Goal: Use online tool/utility: Utilize a website feature to perform a specific function

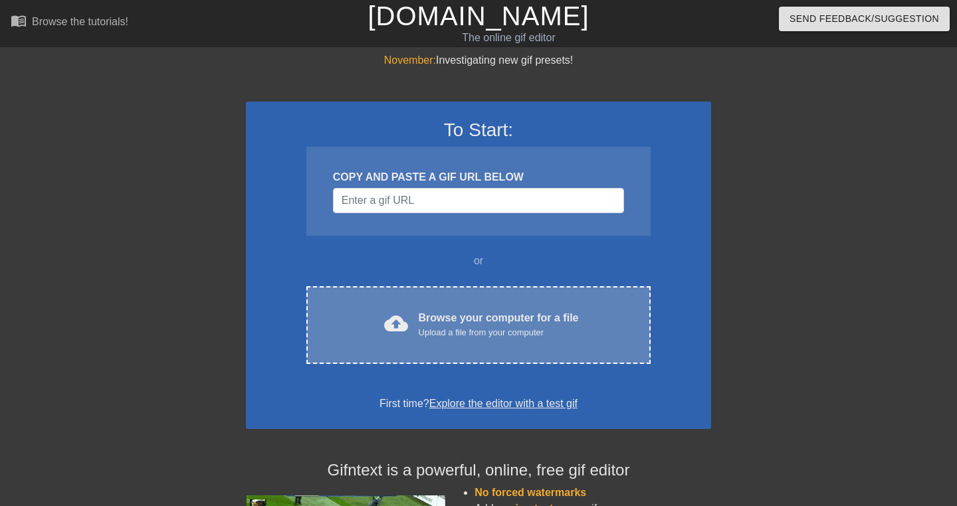
click at [508, 321] on div "Browse your computer for a file Upload a file from your computer" at bounding box center [499, 324] width 160 height 29
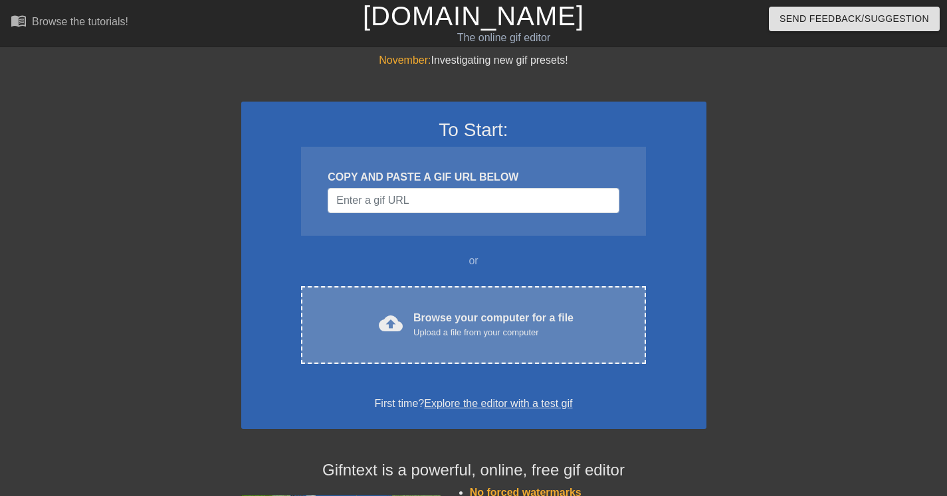
click at [488, 312] on div "Browse your computer for a file Upload a file from your computer" at bounding box center [493, 324] width 160 height 29
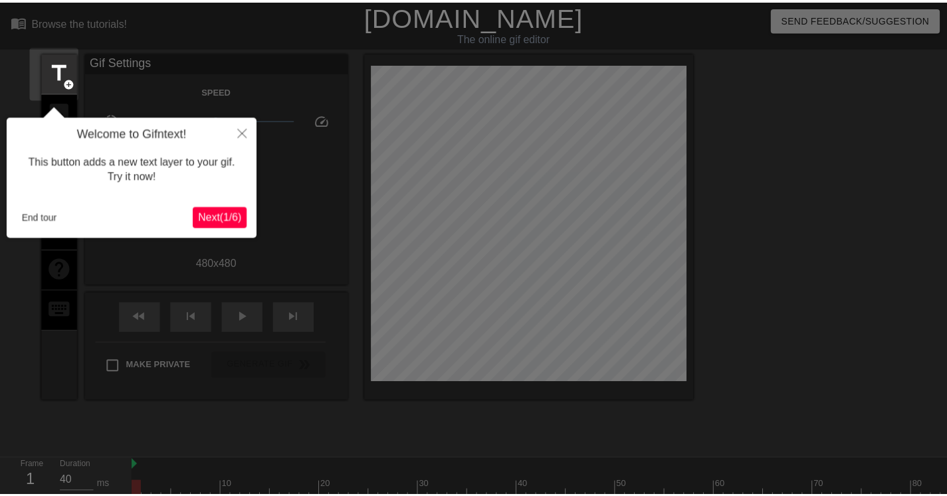
scroll to position [33, 0]
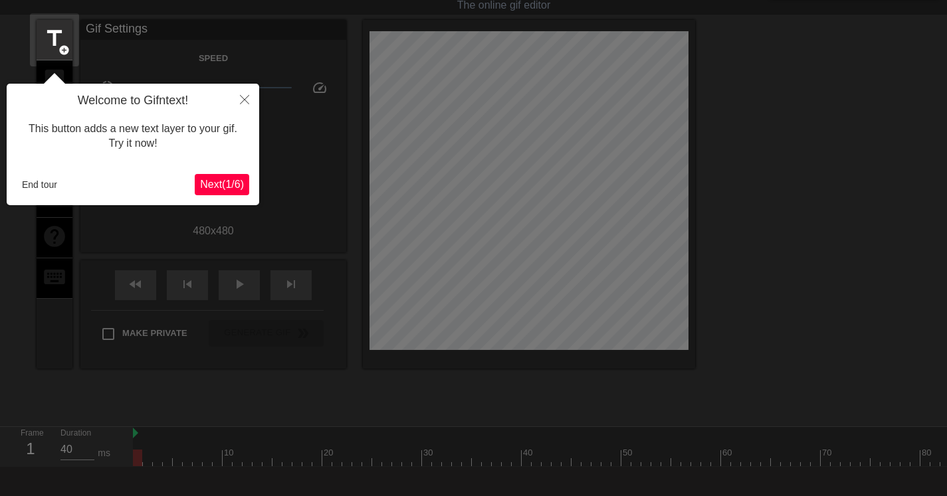
click at [244, 104] on icon "Close" at bounding box center [244, 99] width 9 height 9
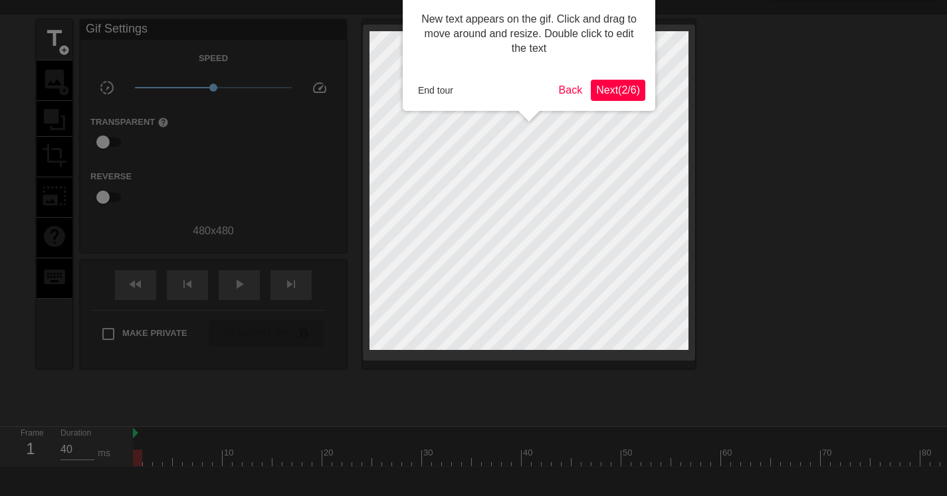
scroll to position [0, 0]
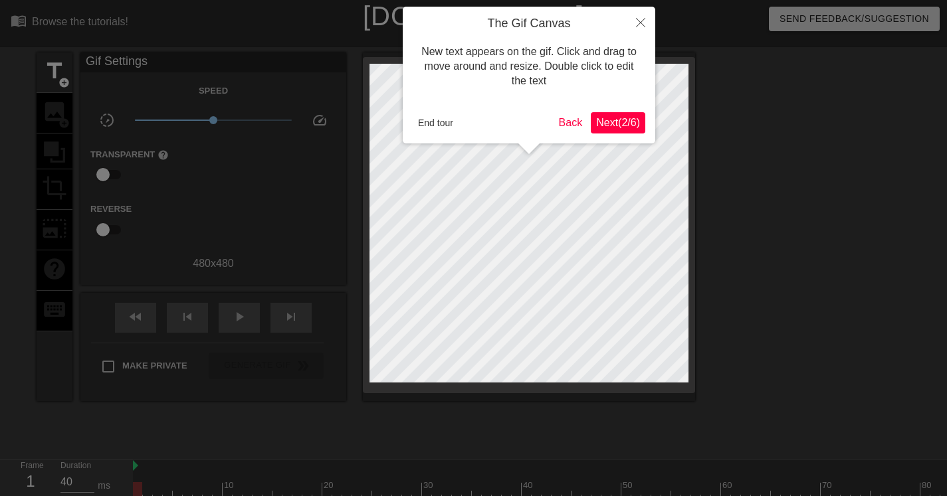
click at [448, 123] on button "End tour" at bounding box center [436, 123] width 46 height 20
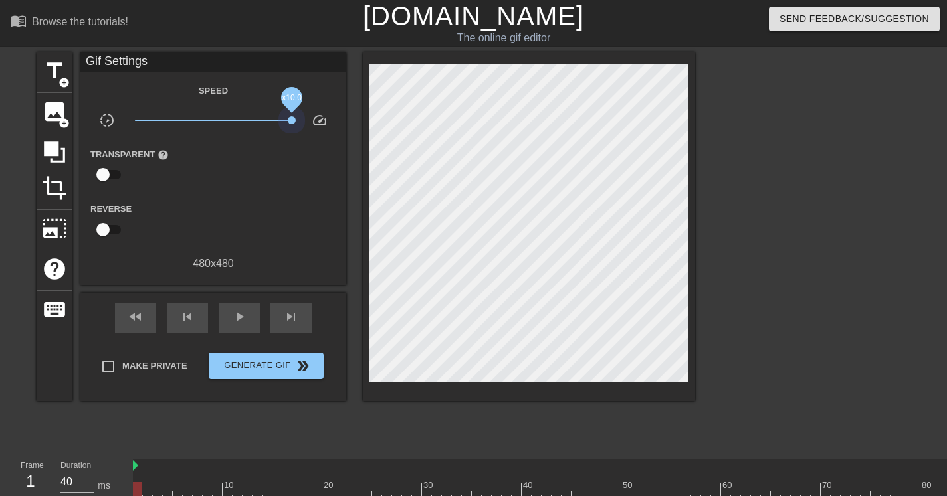
click at [405, 112] on div "title add_circle image add_circle crop photo_size_select_large help keyboard Gi…" at bounding box center [366, 226] width 658 height 349
click at [228, 315] on div "play_arrow" at bounding box center [239, 318] width 41 height 30
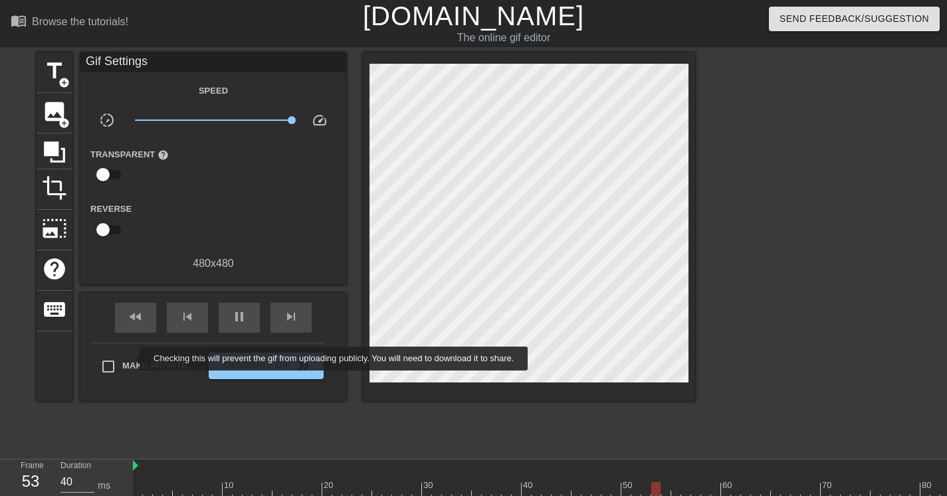
type input "50"
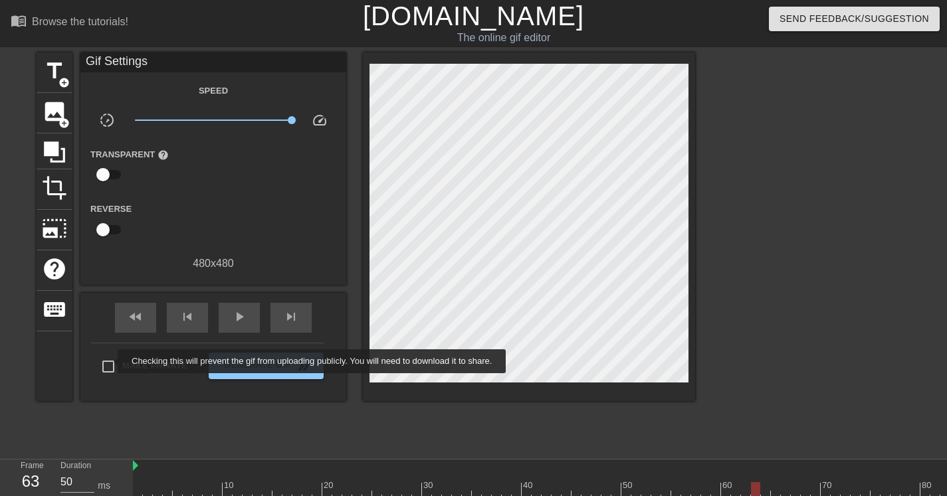
click at [109, 361] on input "Make Private" at bounding box center [108, 367] width 28 height 28
checkbox input "true"
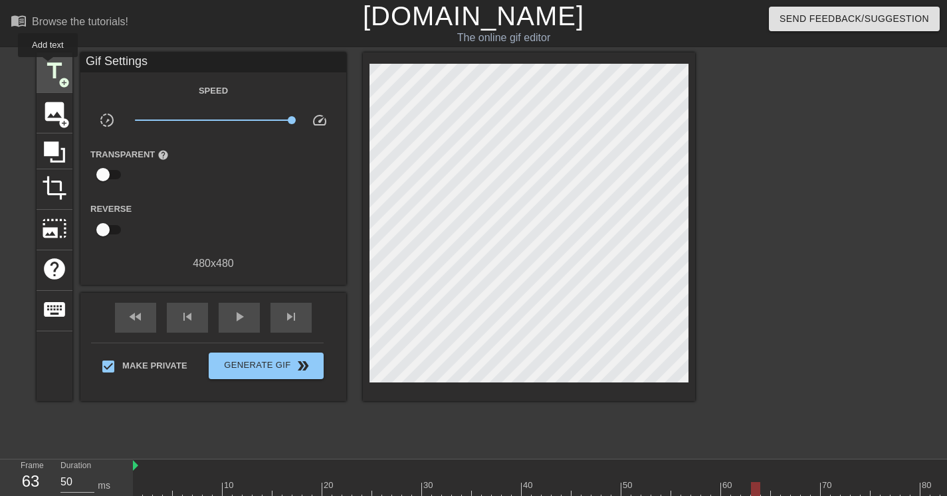
click at [49, 66] on span "title" at bounding box center [54, 70] width 25 height 25
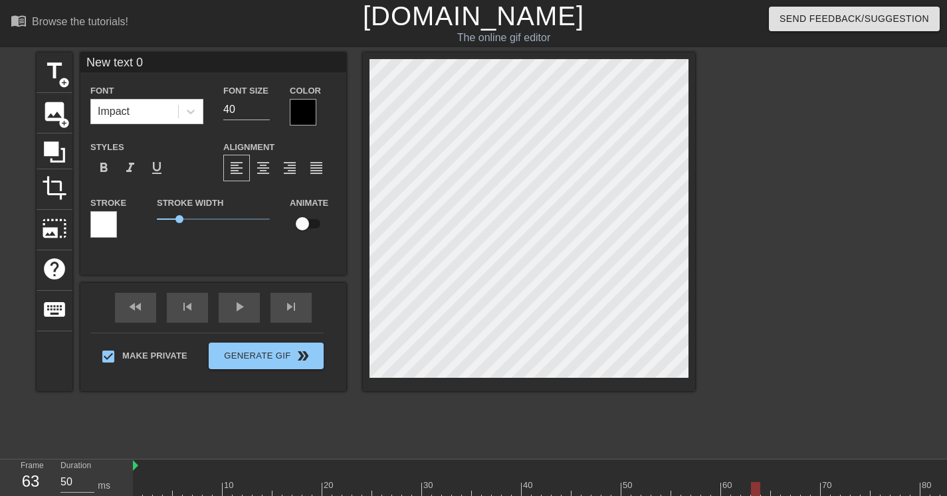
scroll to position [1, 3]
type input "S"
type textarea "S"
type input "Sa"
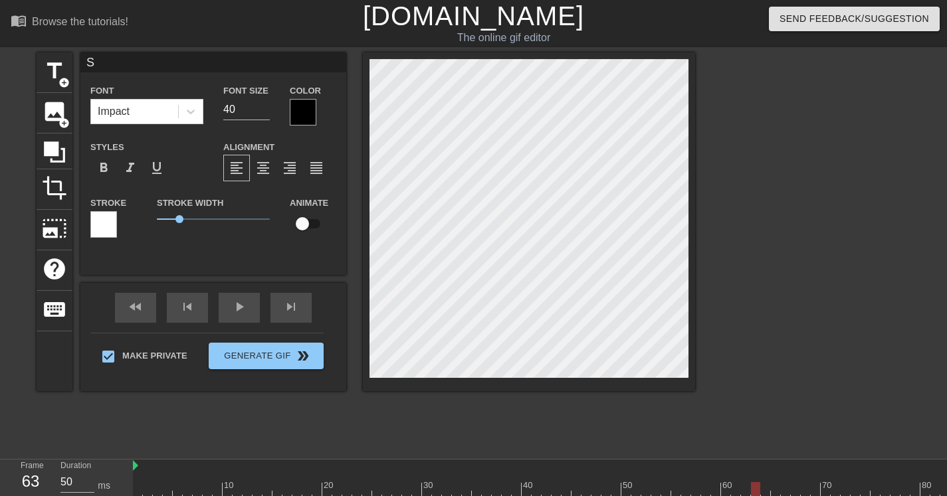
type textarea "Sa"
type input "Saf"
type textarea "Saf"
type input "Safe"
type textarea "Safe"
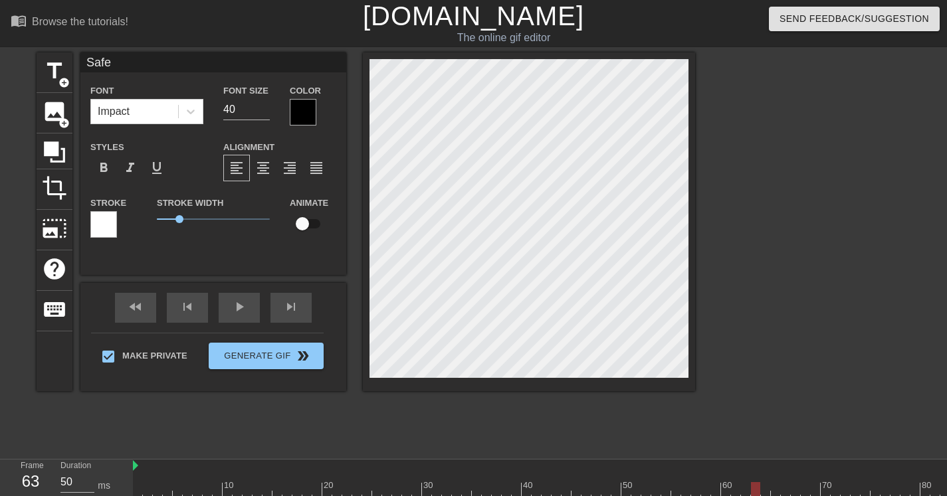
scroll to position [1, 3]
type input "Safe!"
type textarea "Safe!"
type input "Safe!!"
type textarea "Safe!!"
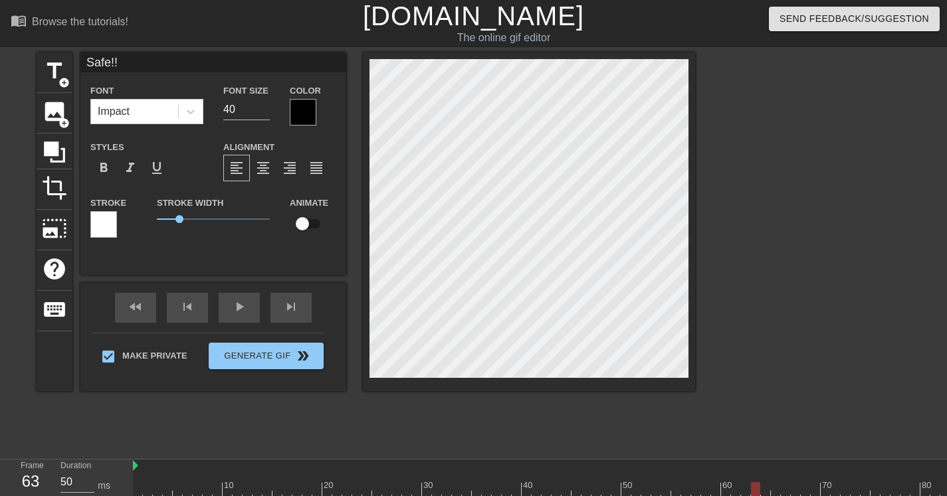
type input "Safe!!!"
type textarea "Safe!!!"
type input "Safe!!!!"
type textarea "Safe!!!!"
type input "Safe!!!!!"
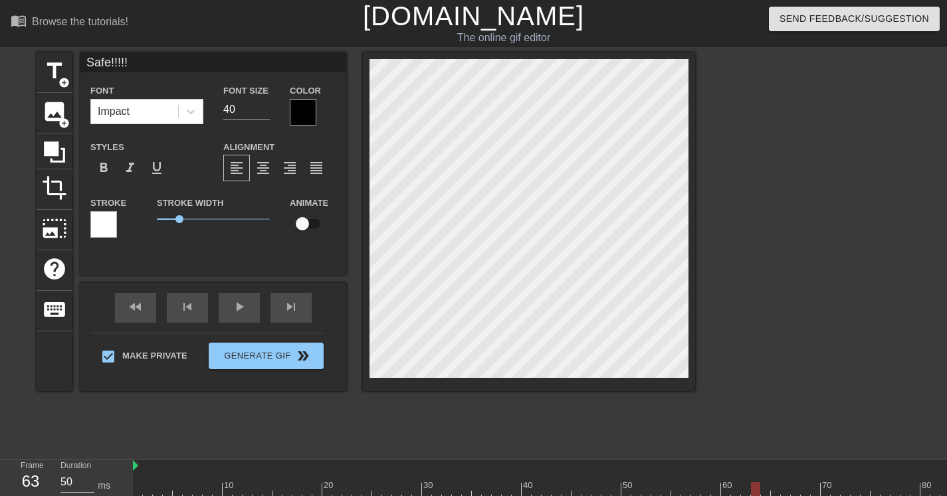
scroll to position [1, 3]
type textarea "Safe!!!!!"
type input "Safe!!!!"
type textarea "Safe!!!!"
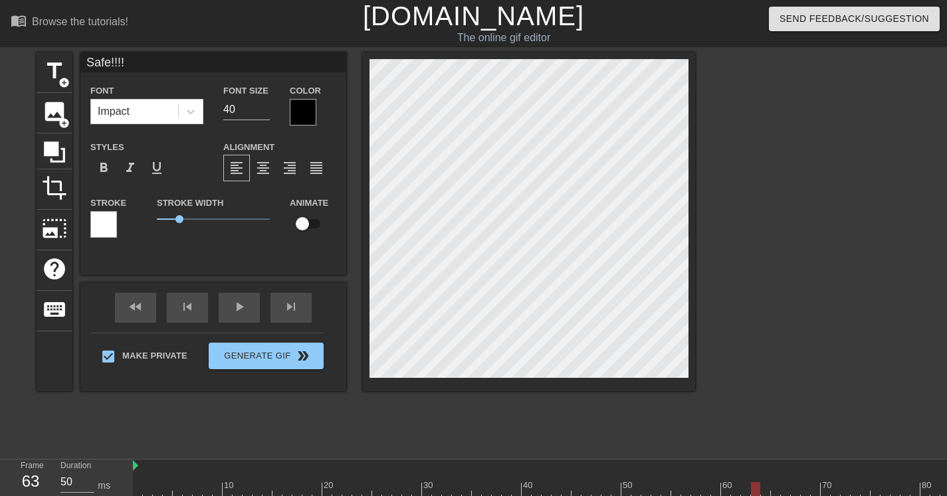
type input "Safe!!!"
type textarea "Safe!!!"
type input "Safe!!"
type textarea "Safe!!"
type input "Safe!"
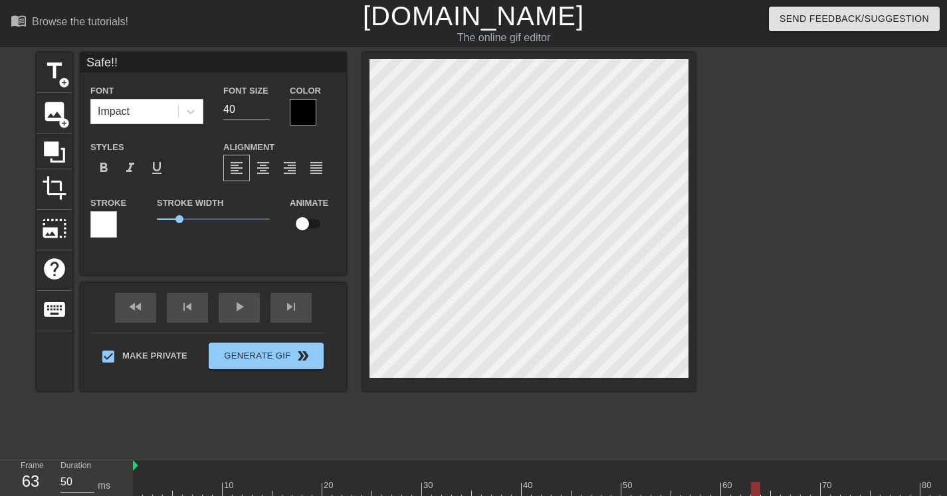
type textarea "Safe!"
type input "Safe"
type textarea "Safe"
type input "Safe!"
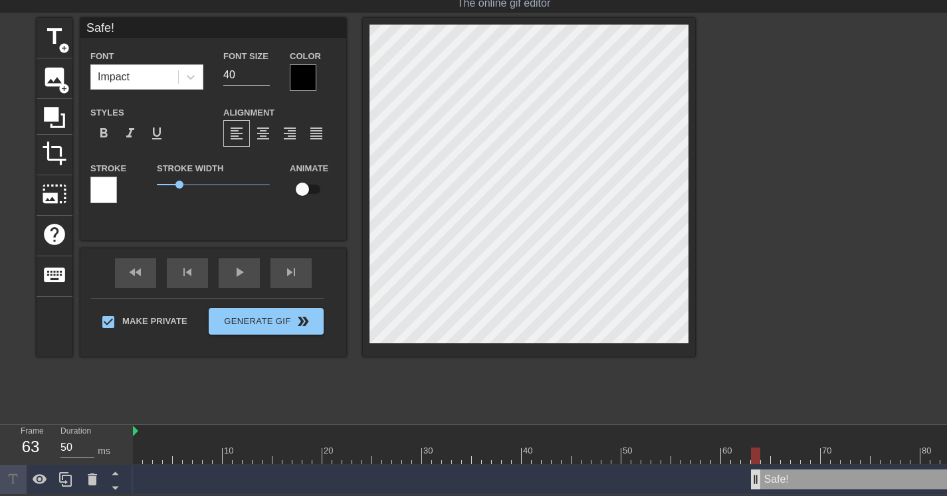
type textarea "Safe!"
drag, startPoint x: 755, startPoint y: 470, endPoint x: 824, endPoint y: 453, distance: 70.6
click at [824, 453] on div "10 20 30 40 50 60 70 80 90 Safe! drag_handle drag_handle" at bounding box center [540, 460] width 814 height 70
drag, startPoint x: 827, startPoint y: 474, endPoint x: 682, endPoint y: 483, distance: 145.1
click at [682, 483] on div "Safe! drag_handle drag_handle" at bounding box center [616, 480] width 967 height 30
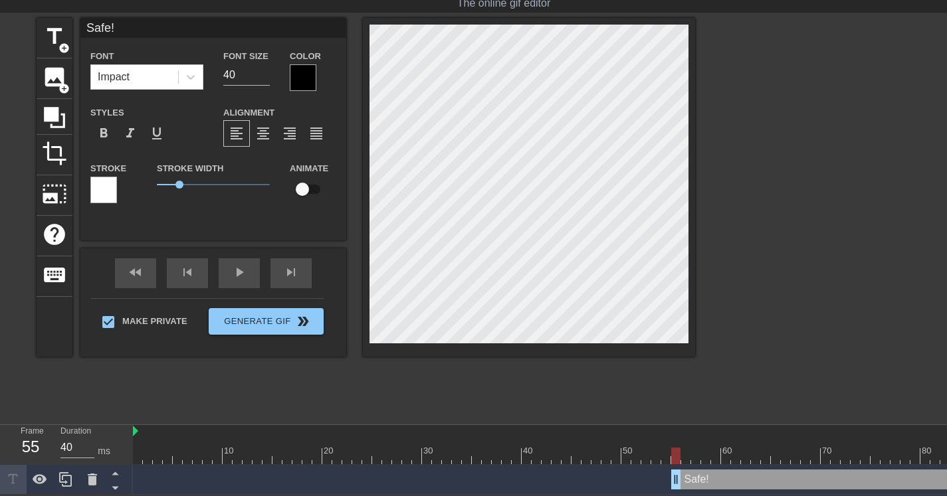
click at [928, 470] on div "Safe! drag_handle drag_handle" at bounding box center [885, 480] width 429 height 20
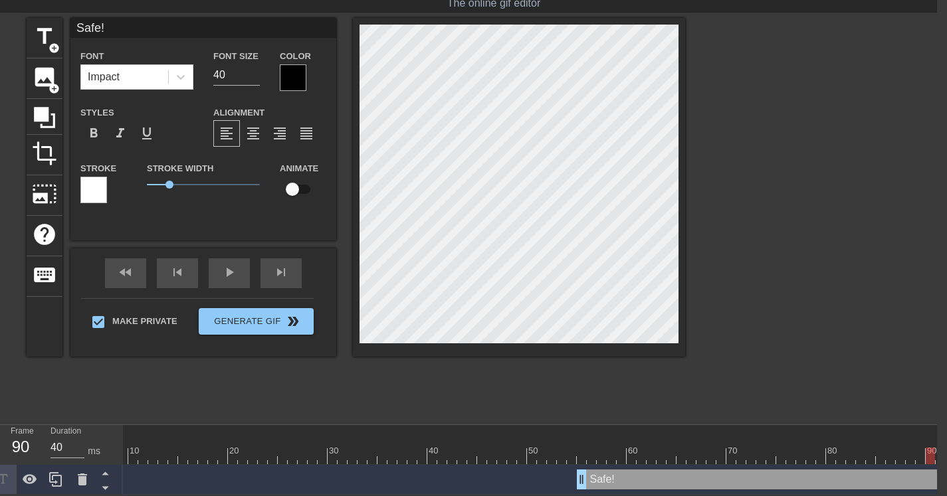
scroll to position [0, 146]
drag, startPoint x: 801, startPoint y: 450, endPoint x: 981, endPoint y: 466, distance: 180.2
click at [937, 466] on html "menu_book Browse the tutorials! [DOMAIN_NAME] The online gif editor Send Feedba…" at bounding box center [463, 230] width 947 height 530
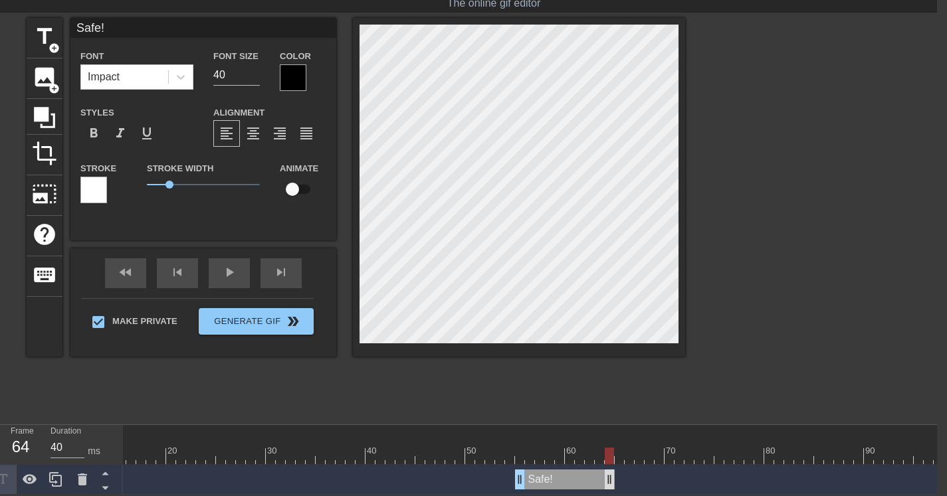
drag, startPoint x: 938, startPoint y: 476, endPoint x: 614, endPoint y: 476, distance: 324.2
click at [612, 482] on div "Safe! drag_handle drag_handle" at bounding box center [460, 480] width 967 height 30
drag, startPoint x: 607, startPoint y: 474, endPoint x: 662, endPoint y: 474, distance: 54.5
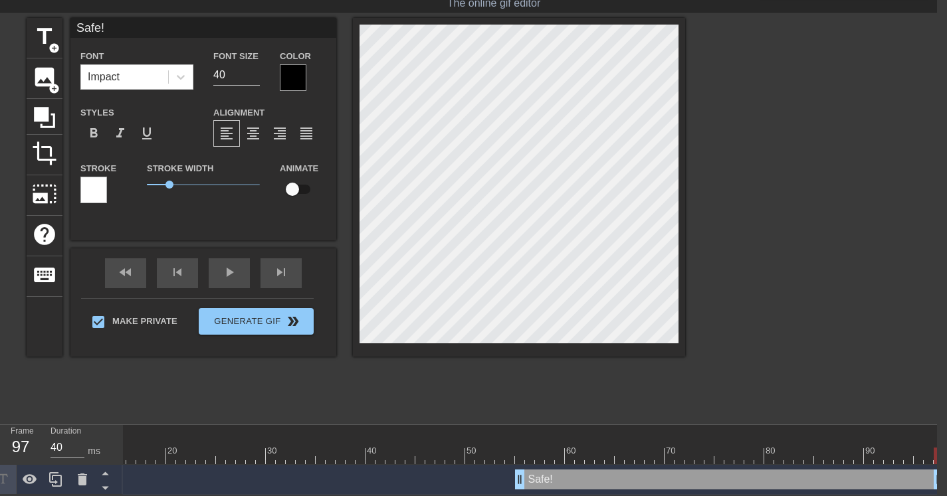
drag, startPoint x: 658, startPoint y: 474, endPoint x: 981, endPoint y: 488, distance: 322.5
click at [937, 488] on html "menu_book Browse the tutorials! [DOMAIN_NAME] The online gif editor Send Feedba…" at bounding box center [463, 230] width 947 height 530
click at [235, 262] on div "play_arrow" at bounding box center [229, 273] width 41 height 30
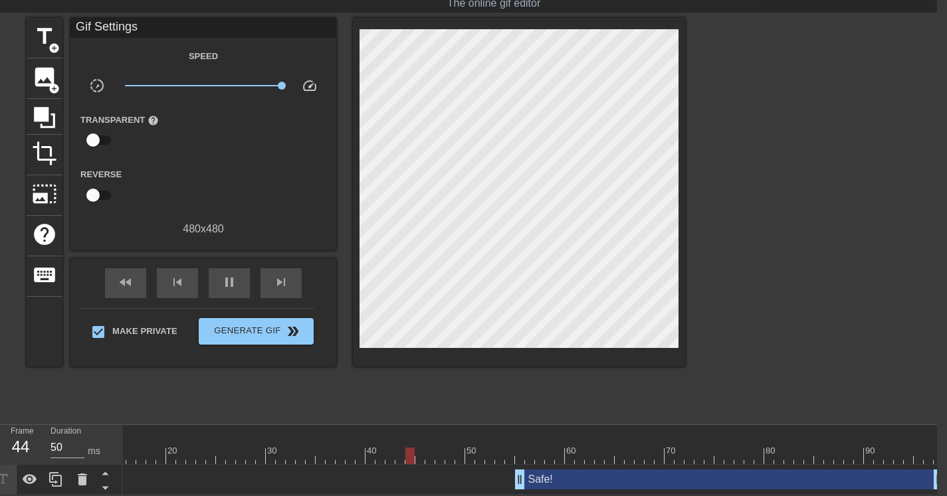
type input "40"
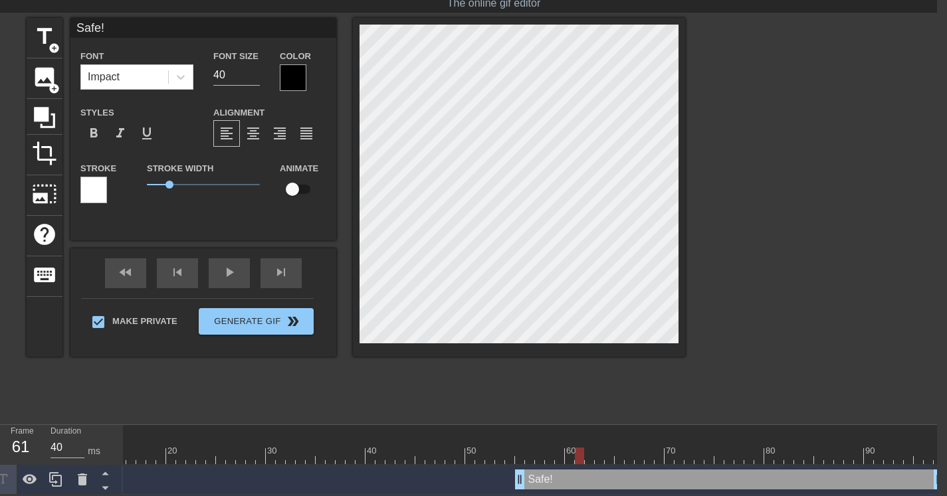
scroll to position [2, 3]
type input "H"
type textarea "H"
type input "Hw"
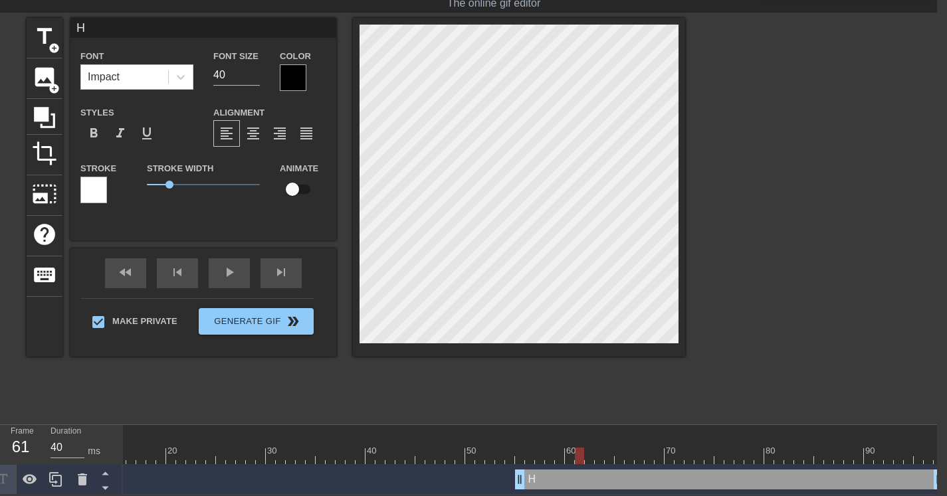
type textarea "Hw"
type input "H"
type textarea "H"
type input "He"
type textarea "He"
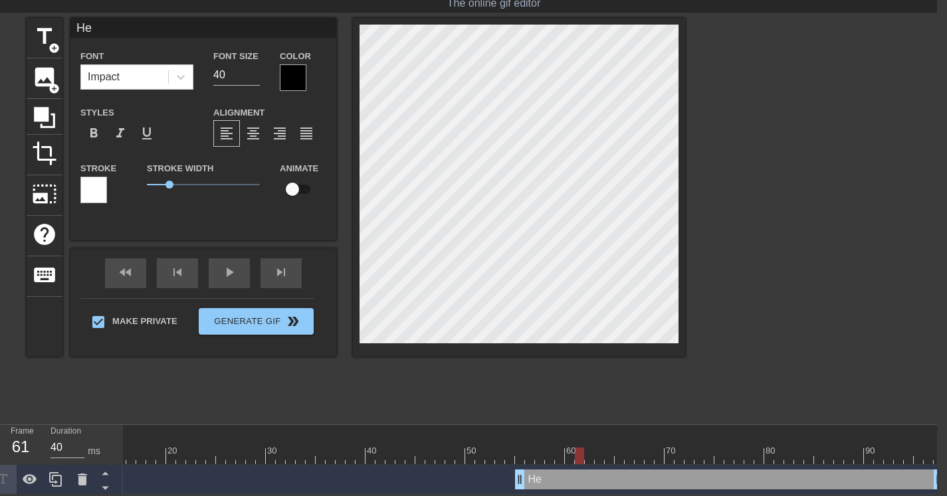
type input "Hes"
type textarea "Hes"
type input "He"
type textarea "He"
type input "H"
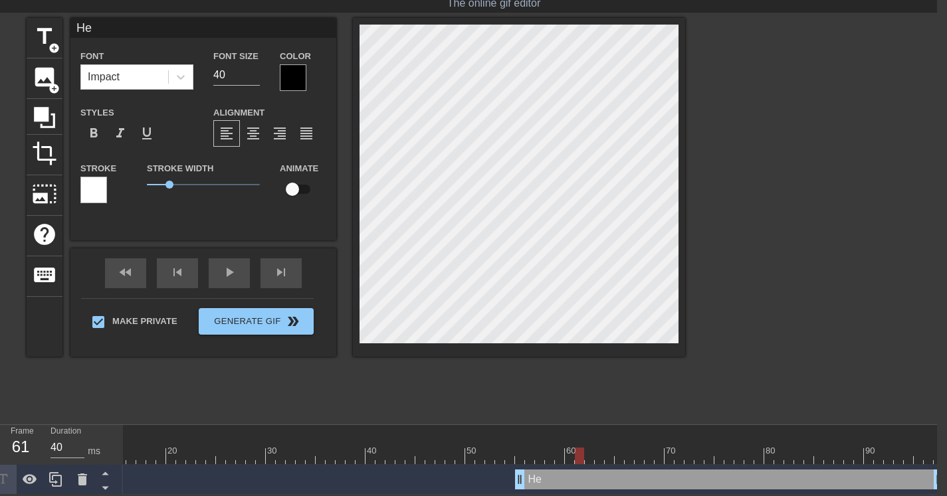
type textarea "H"
type input "S"
type textarea "S"
type input "Sh"
type textarea "Sh"
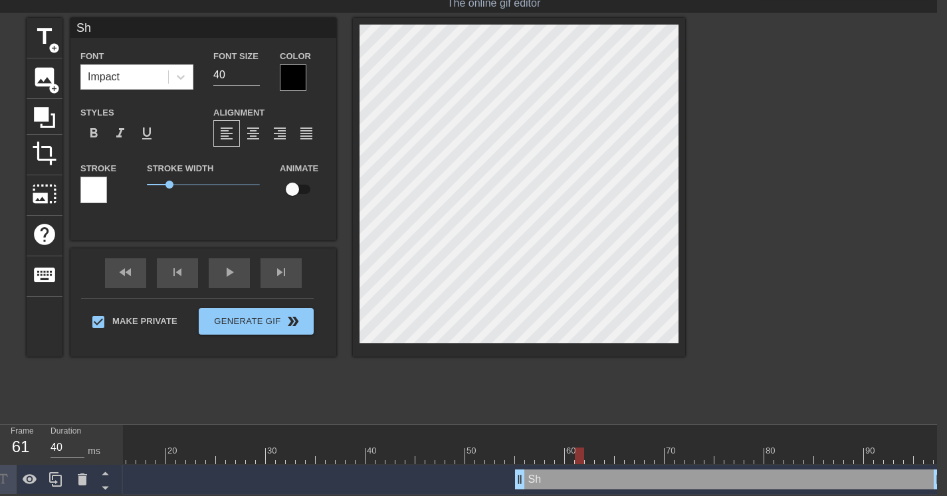
type input "She"
type textarea "She"
type input "She'"
type textarea "She'"
type input "She's"
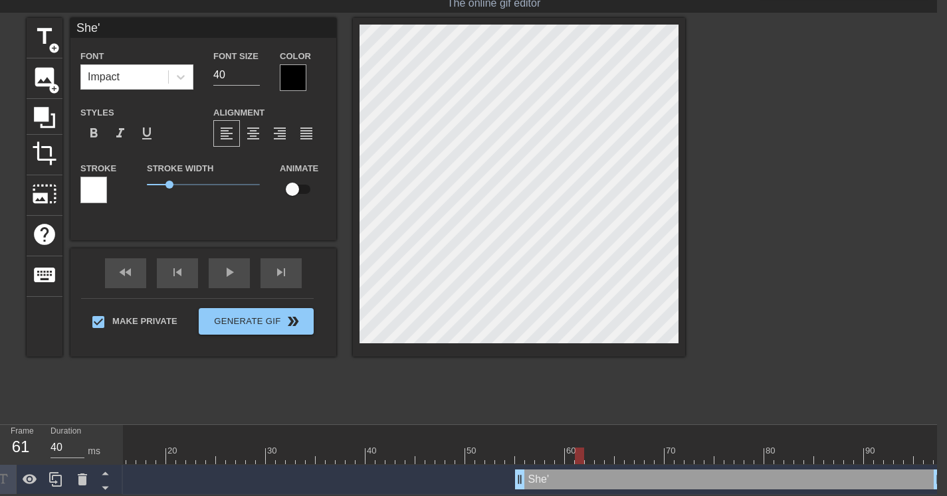
type textarea "She's"
type input "She's"
type textarea "She's"
type input "She's O"
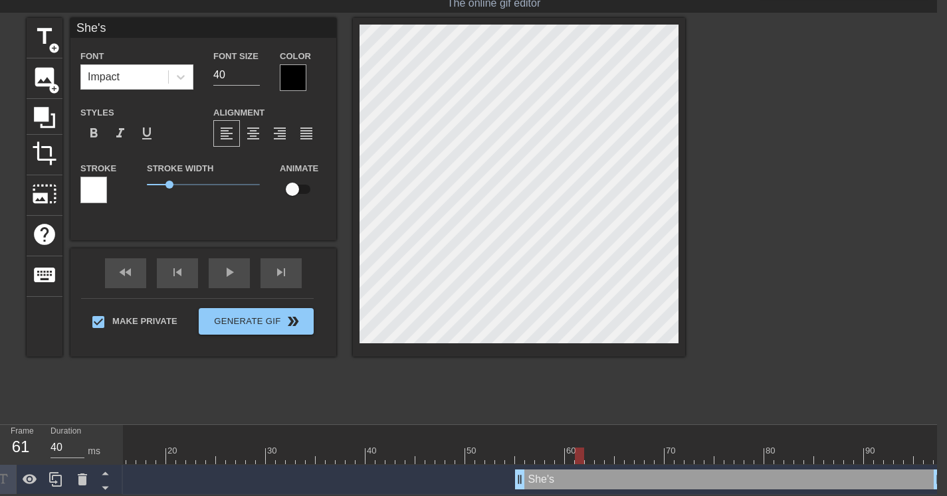
type textarea "She's O"
type input "She's Ou"
type textarea "She's Ou"
type input "She's Out"
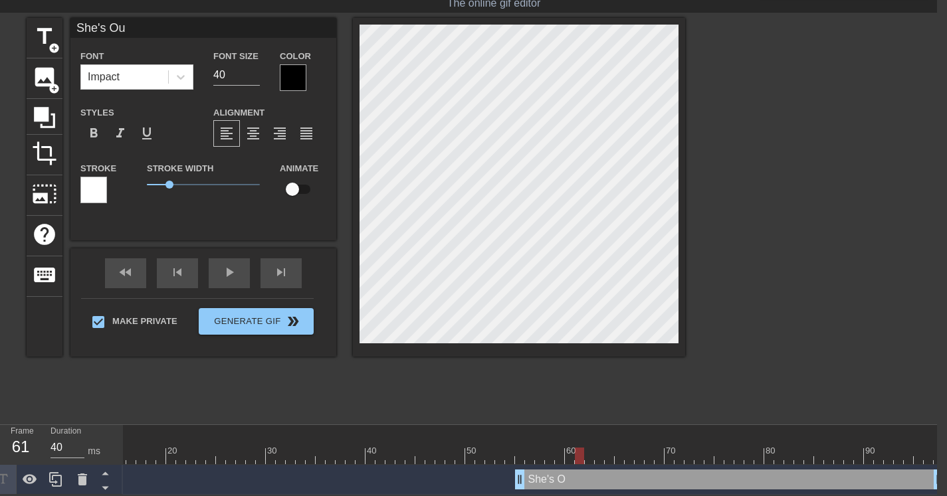
type textarea "She's Out"
type input "She's Out!"
type textarea "She's Out!"
click at [238, 262] on div "play_arrow" at bounding box center [229, 273] width 41 height 30
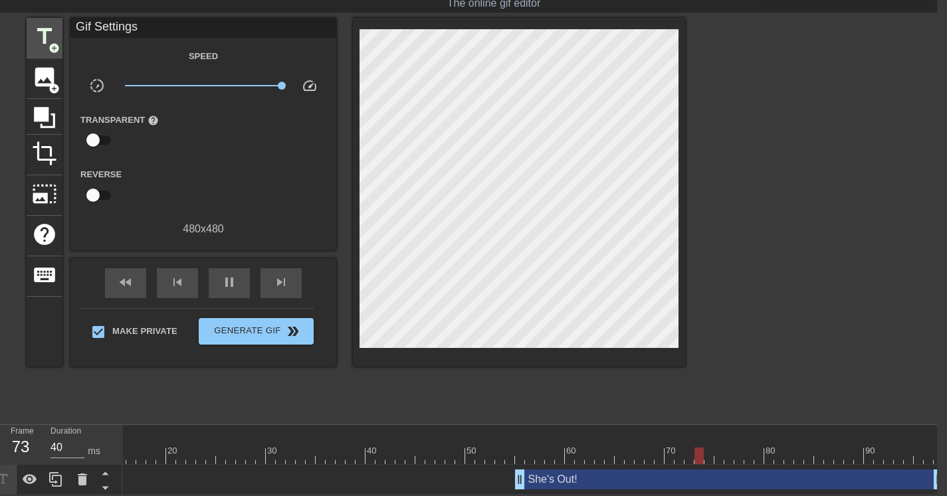
type input "50"
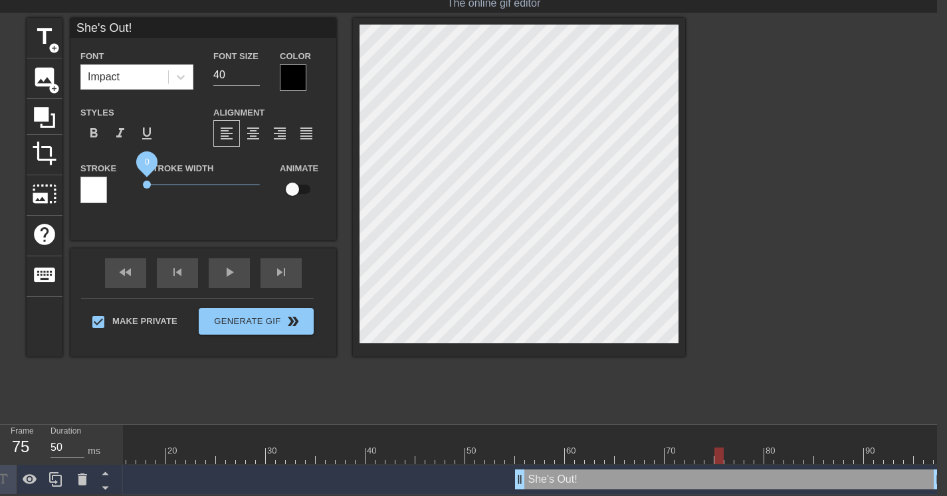
drag, startPoint x: 172, startPoint y: 180, endPoint x: 110, endPoint y: 185, distance: 62.0
click at [118, 193] on div "Stroke Stroke Width 0 Animate" at bounding box center [203, 187] width 266 height 55
click at [265, 72] on div "title add_circle image add_circle crop photo_size_select_large help keyboard Sh…" at bounding box center [356, 187] width 658 height 339
type input "Out!"
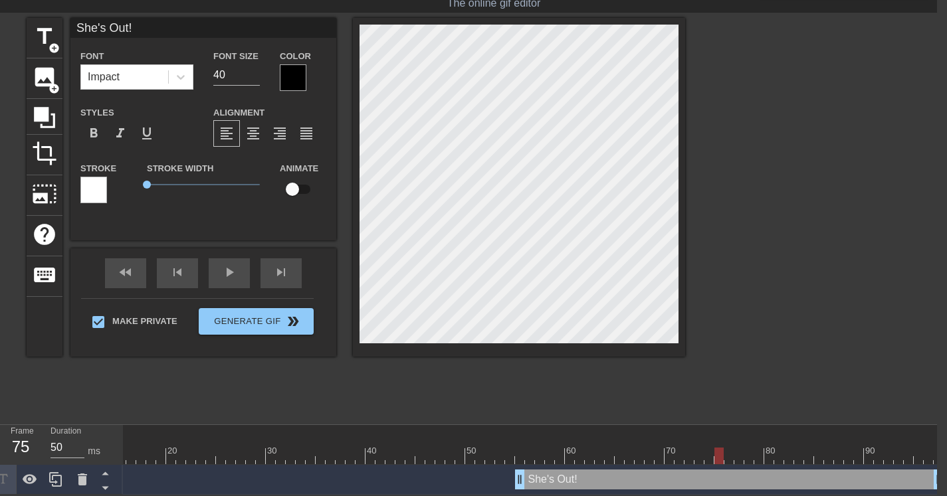
type textarea "Out!"
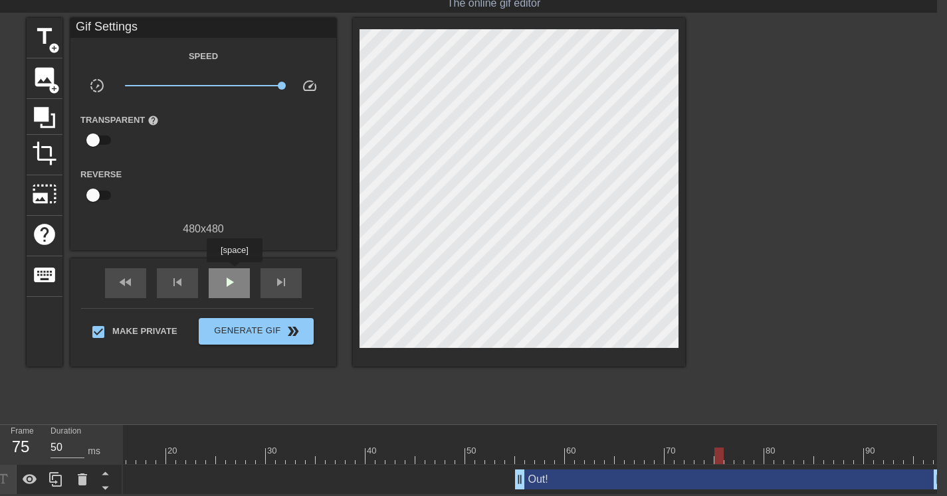
click at [236, 274] on span "play_arrow" at bounding box center [229, 282] width 16 height 16
type input "40"
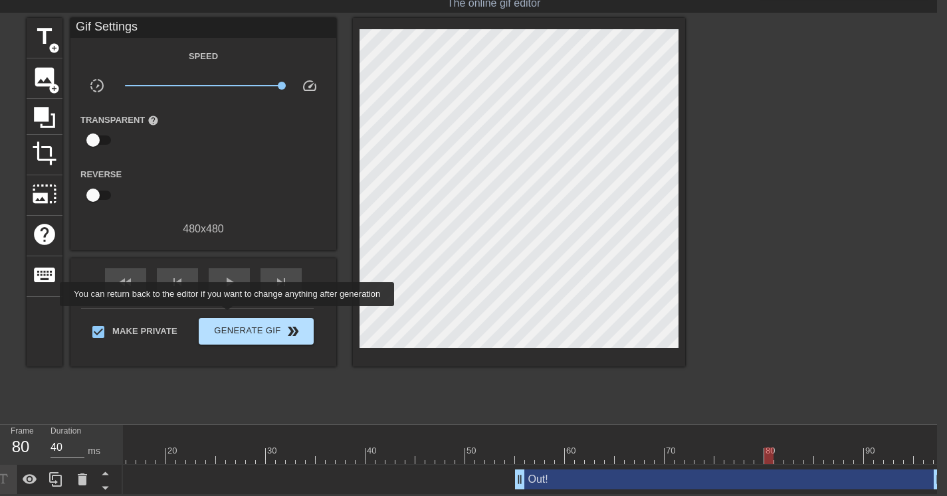
click at [237, 324] on span "Generate Gif double_arrow" at bounding box center [256, 332] width 104 height 16
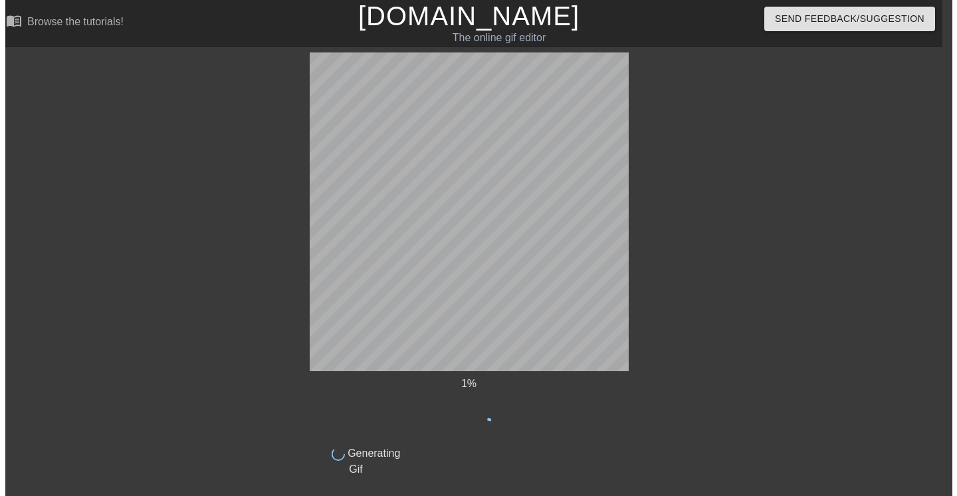
scroll to position [0, 10]
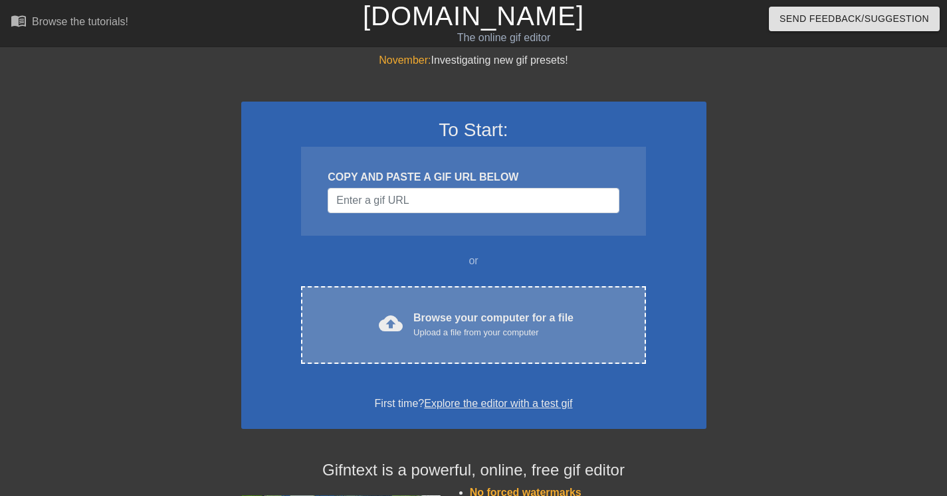
click at [516, 315] on div "Browse your computer for a file Upload a file from your computer" at bounding box center [493, 324] width 160 height 29
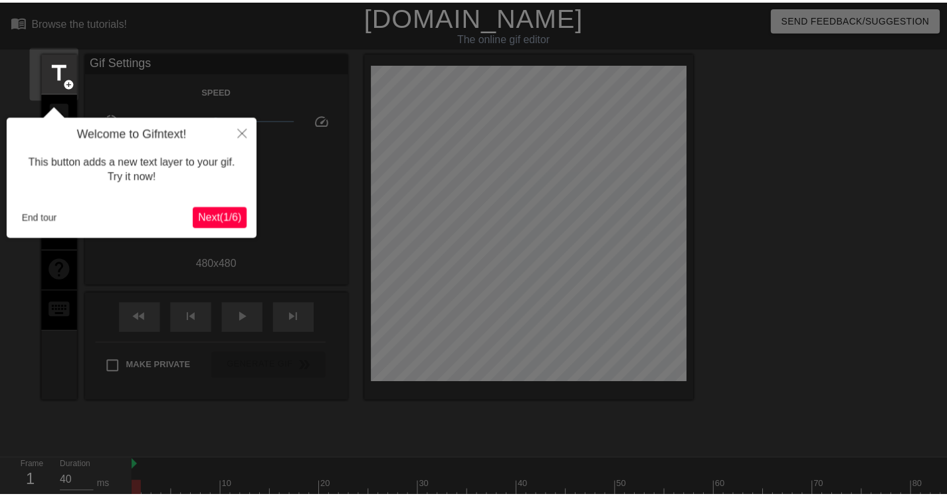
scroll to position [33, 0]
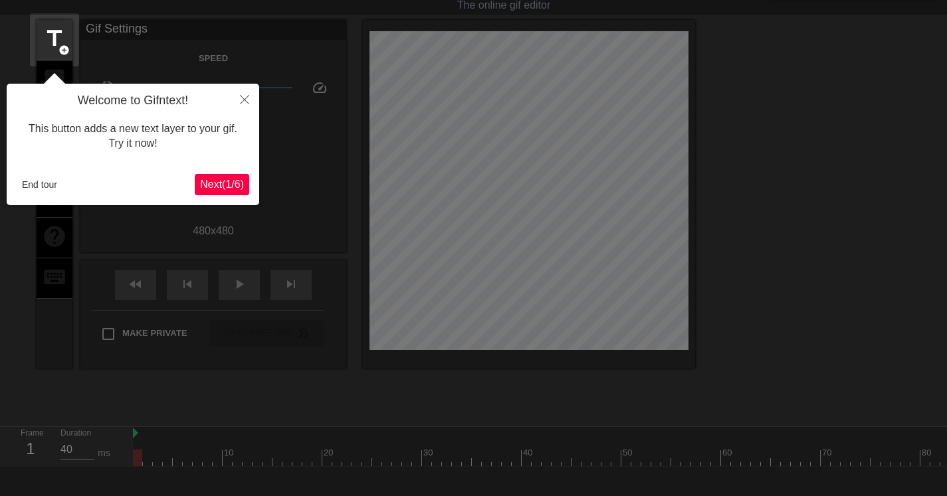
click at [39, 184] on button "End tour" at bounding box center [40, 185] width 46 height 20
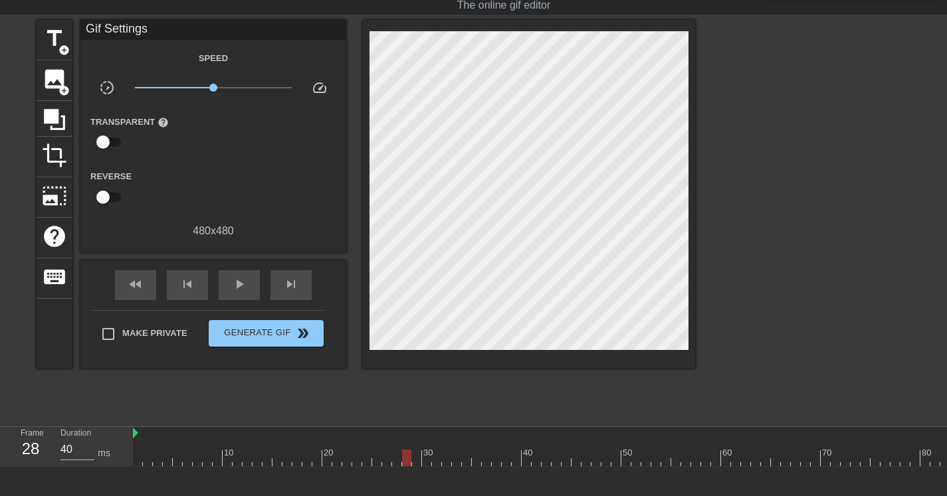
scroll to position [11, 0]
type input "40"
drag, startPoint x: 137, startPoint y: 454, endPoint x: 680, endPoint y: 492, distance: 544.1
click at [680, 492] on div "menu_book Browse the tutorials! Gifntext.com The online gif editor Send Feedbac…" at bounding box center [473, 263] width 947 height 592
click at [58, 32] on span "title" at bounding box center [54, 38] width 25 height 25
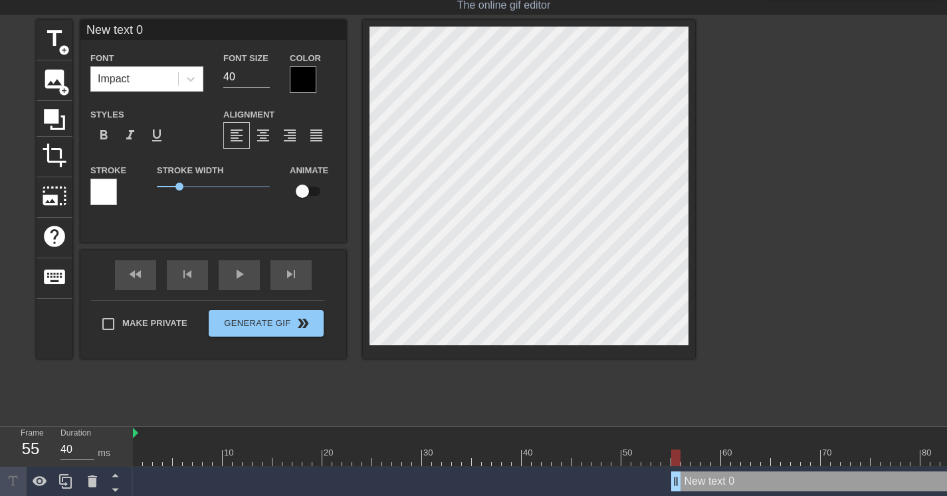
scroll to position [1, 3]
type input "O"
type textarea "O"
type input "Ou"
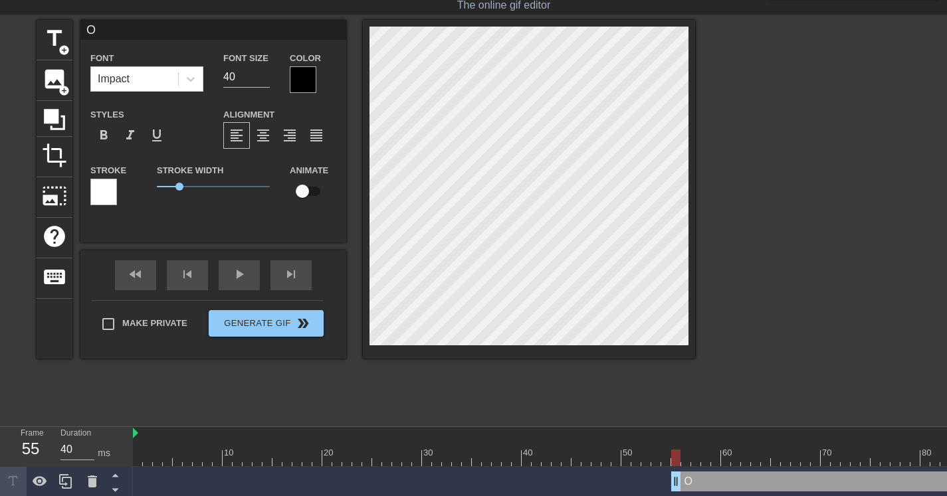
type textarea "Ou"
type input "Out"
type textarea "Out"
type input "Out!"
type textarea "Out!"
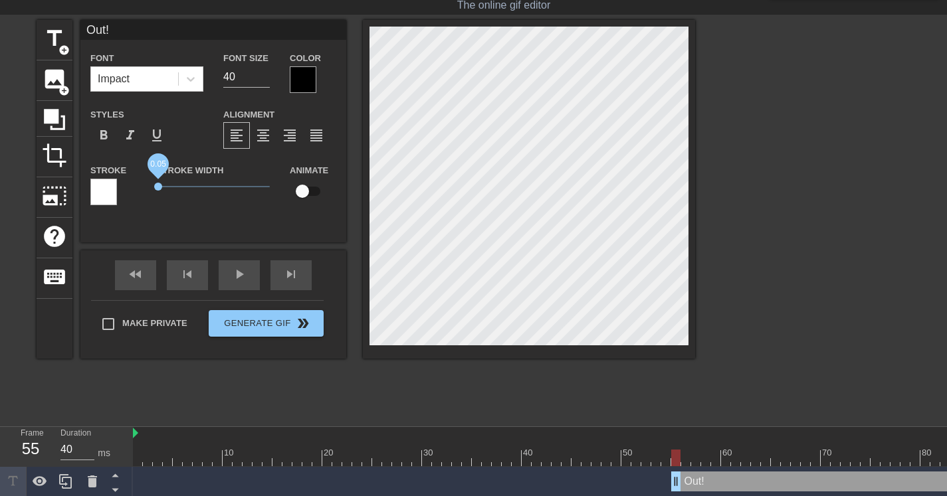
drag, startPoint x: 179, startPoint y: 184, endPoint x: 158, endPoint y: 184, distance: 21.3
click at [158, 184] on span "0.05" at bounding box center [158, 187] width 8 height 8
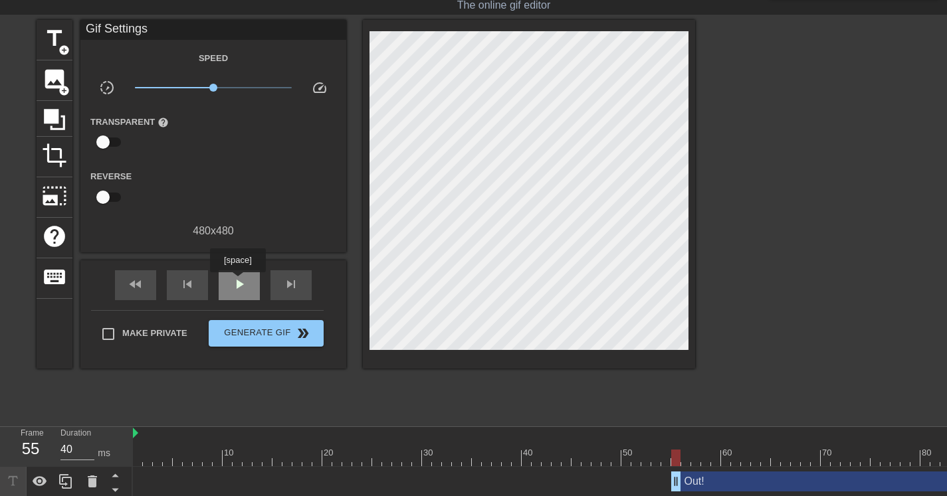
click at [239, 282] on span "play_arrow" at bounding box center [239, 284] width 16 height 16
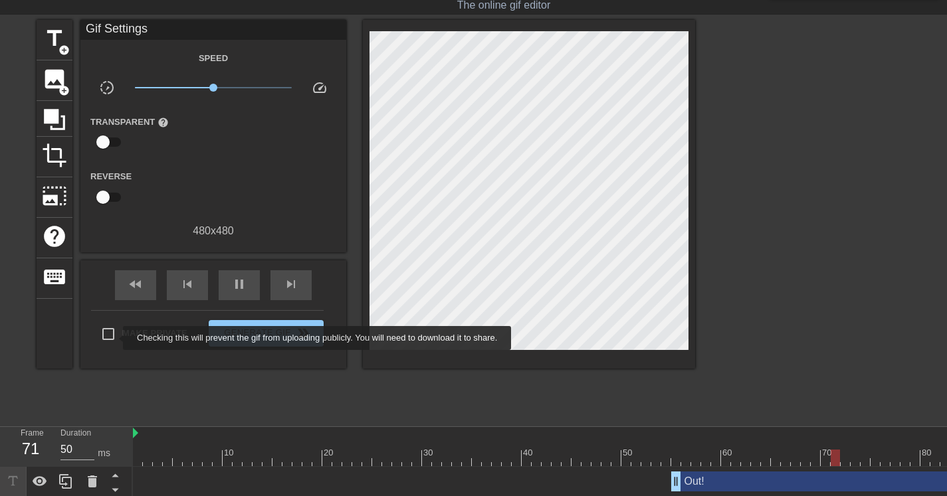
type input "40"
click at [104, 331] on input "Make Private" at bounding box center [108, 334] width 28 height 28
checkbox input "true"
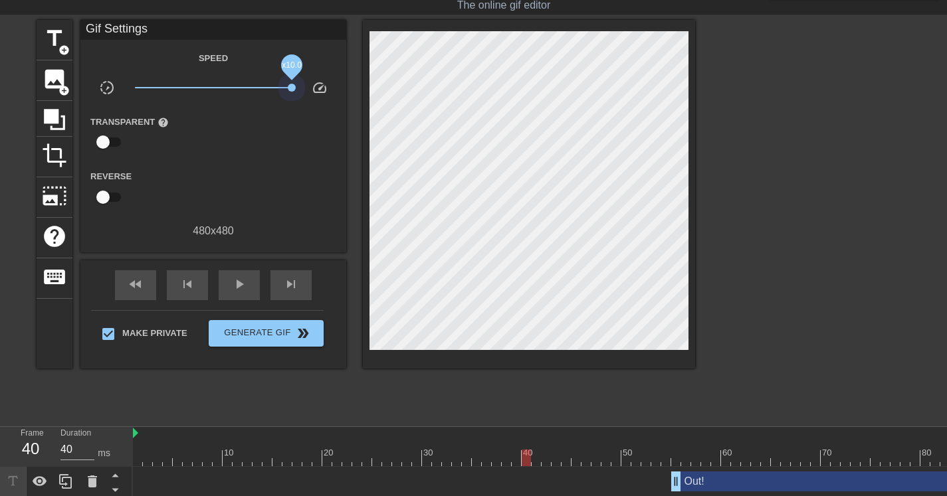
click at [433, 127] on div "title add_circle image add_circle crop photo_size_select_large help keyboard Gi…" at bounding box center [366, 194] width 658 height 349
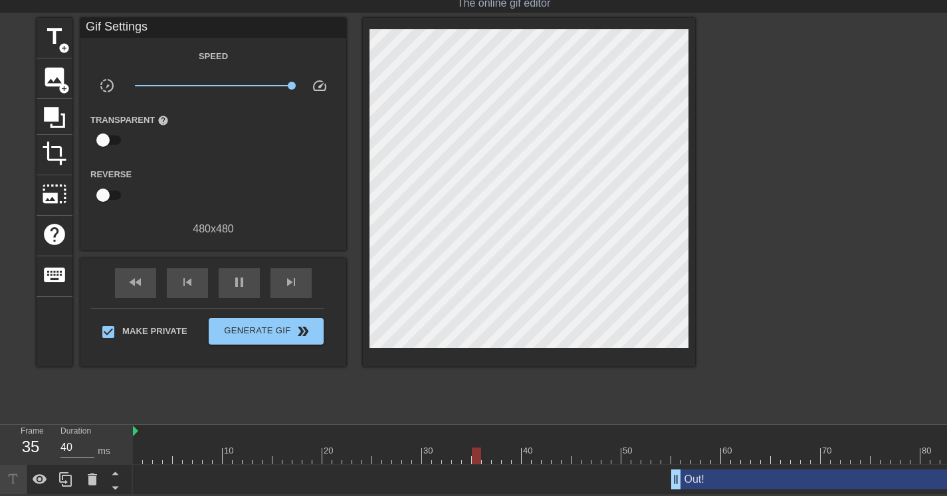
type input "50"
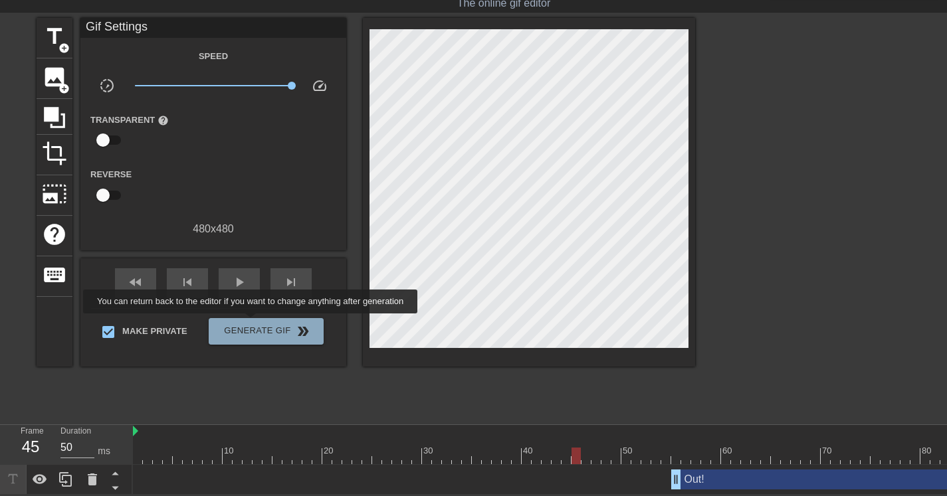
click at [259, 324] on span "Generate Gif double_arrow" at bounding box center [266, 332] width 104 height 16
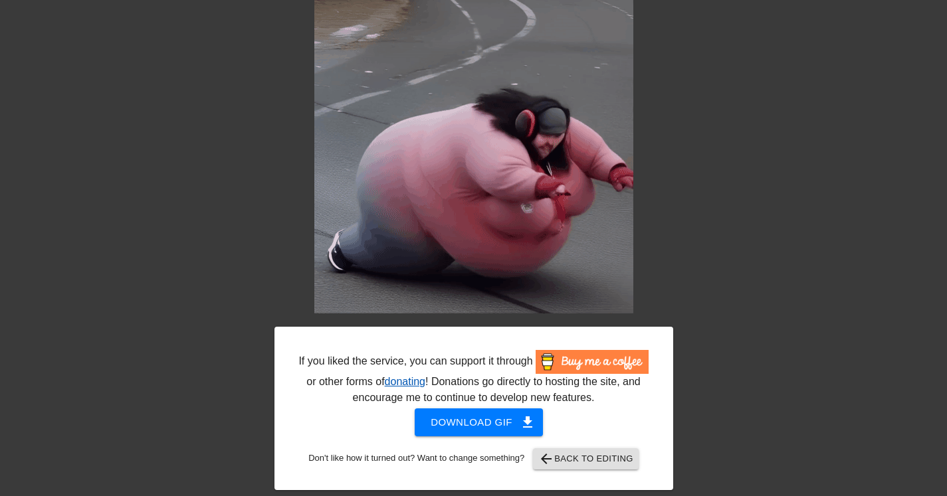
scroll to position [64, 0]
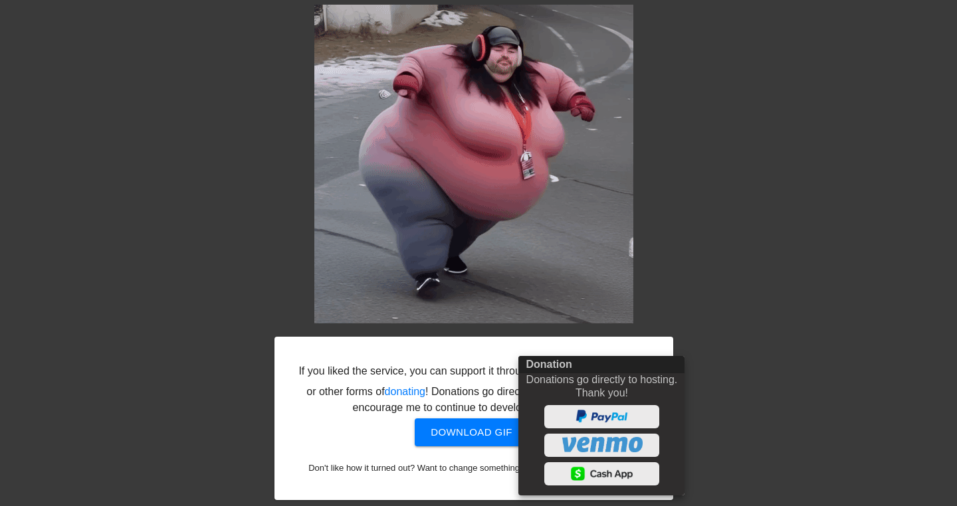
click at [817, 304] on div at bounding box center [478, 253] width 957 height 506
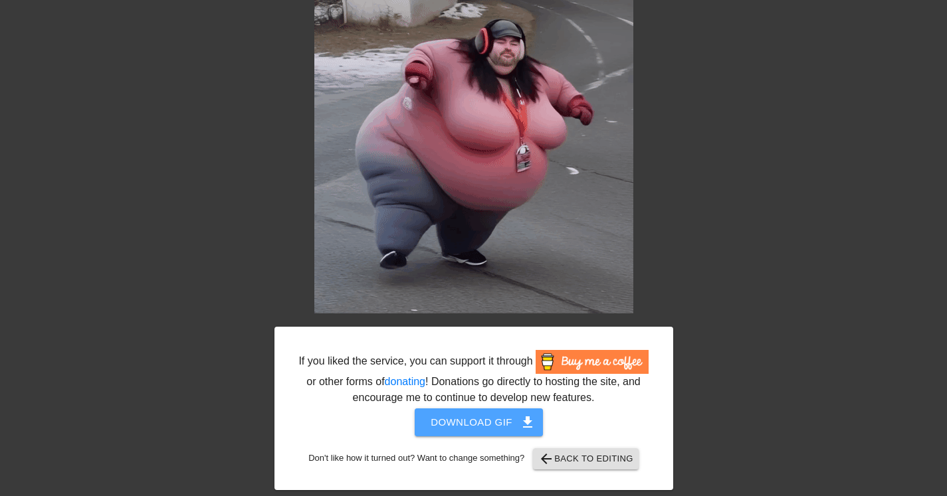
click at [465, 431] on span "Download gif get_app" at bounding box center [479, 422] width 96 height 17
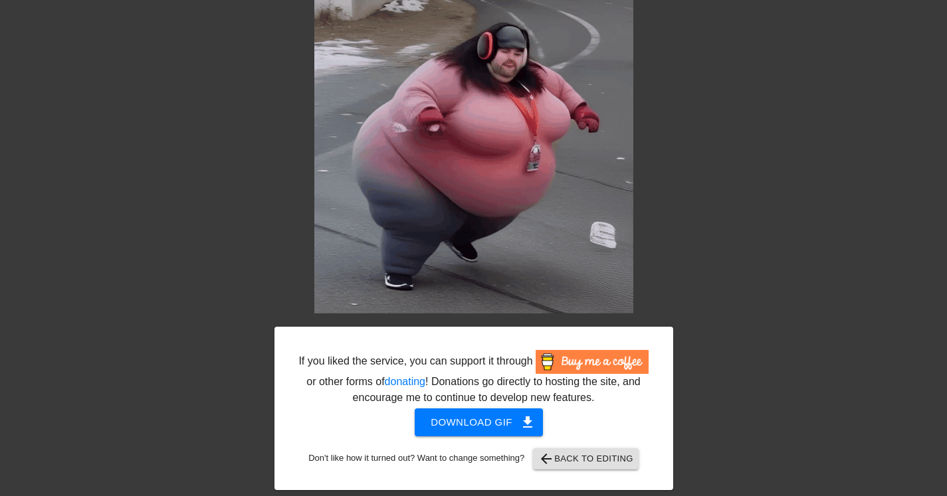
click at [681, 147] on div "If you liked the service, you can support it through or other forms of donating…" at bounding box center [473, 243] width 947 height 496
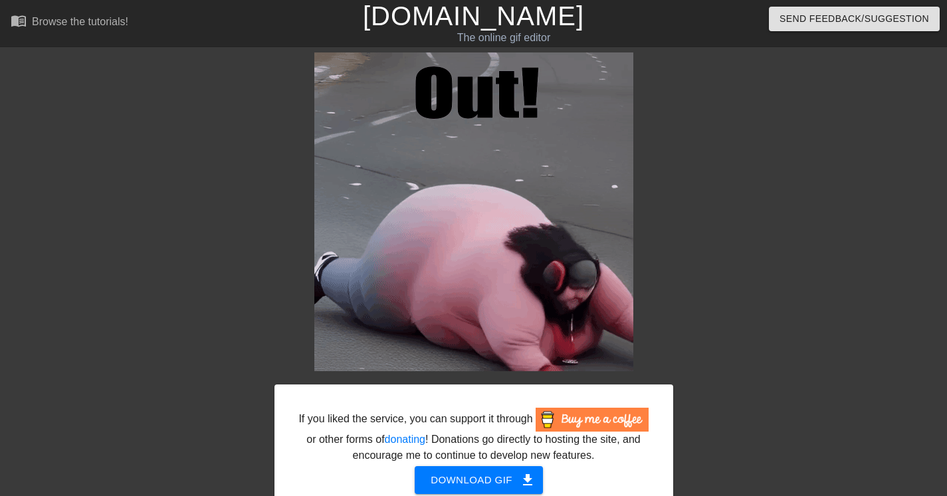
scroll to position [74, 0]
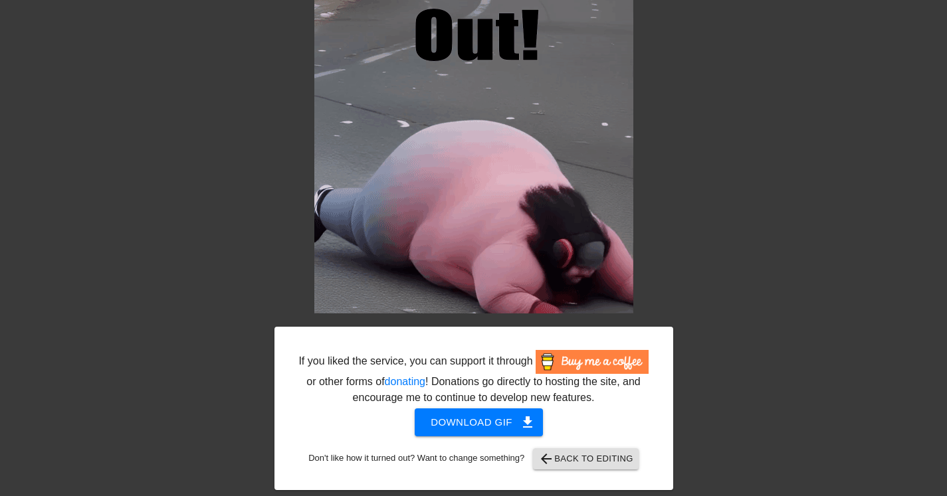
click at [602, 452] on span "arrow_back Back to Editing" at bounding box center [585, 459] width 95 height 16
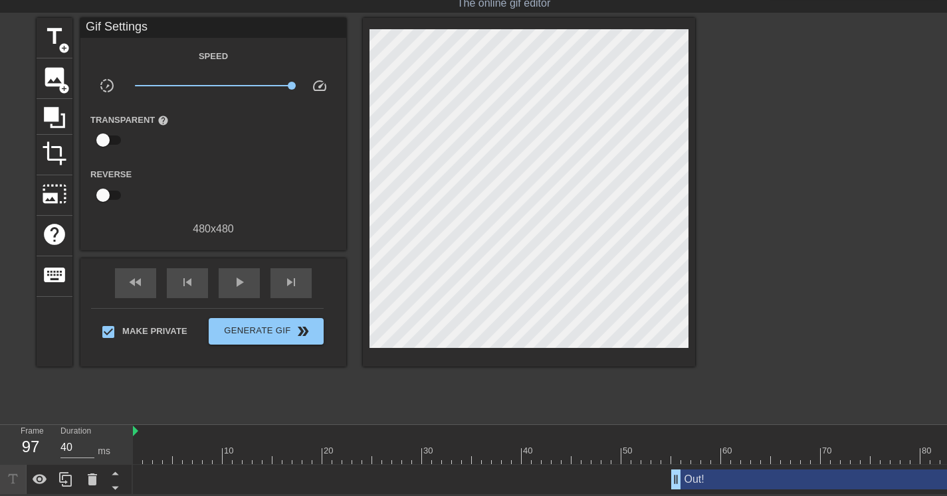
scroll to position [35, 0]
